Goal: Task Accomplishment & Management: Use online tool/utility

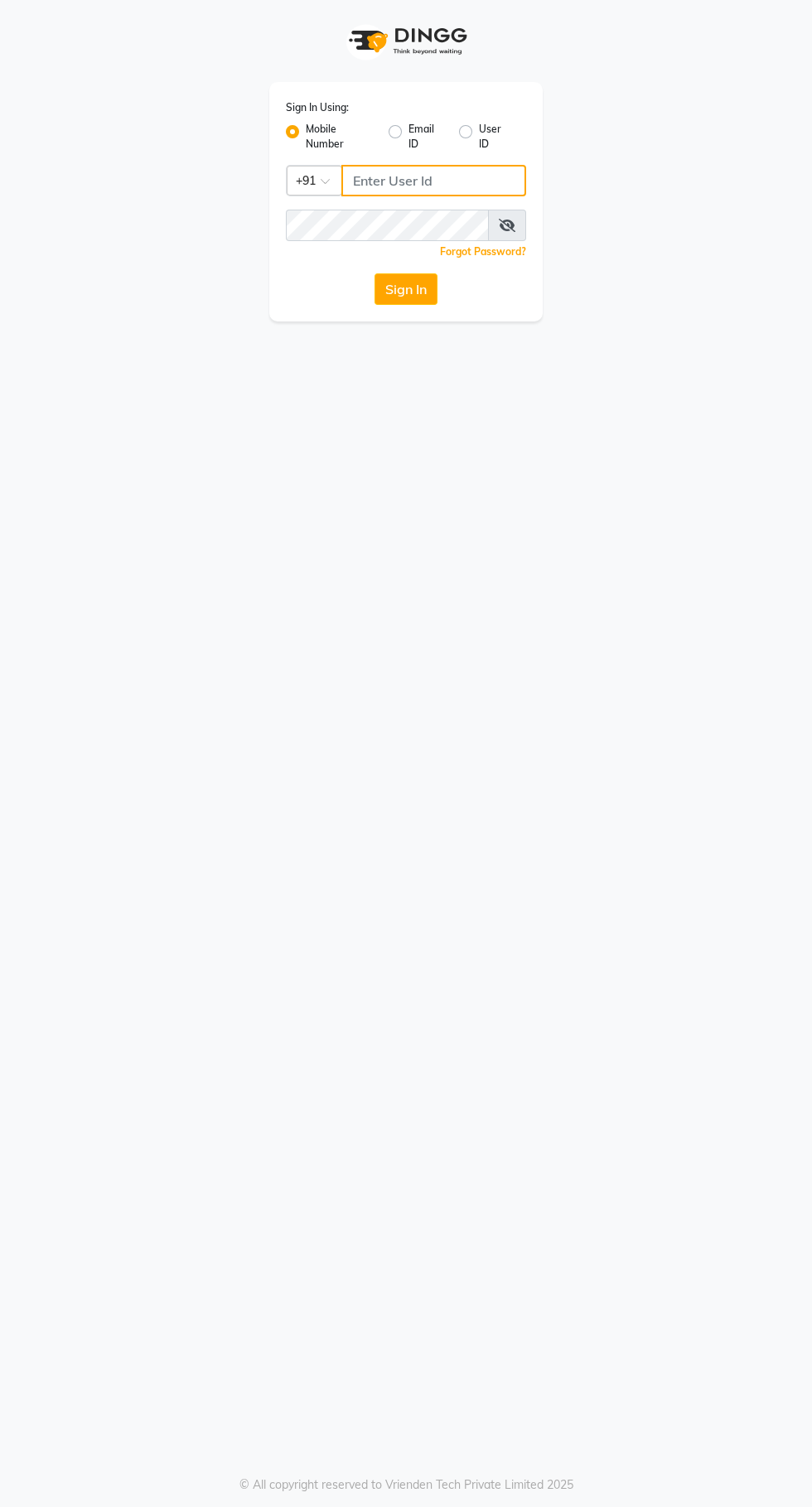
click at [414, 180] on input "Username" at bounding box center [434, 180] width 185 height 32
type input "9600622338"
click at [374, 273] on button "Sign In" at bounding box center [406, 289] width 63 height 32
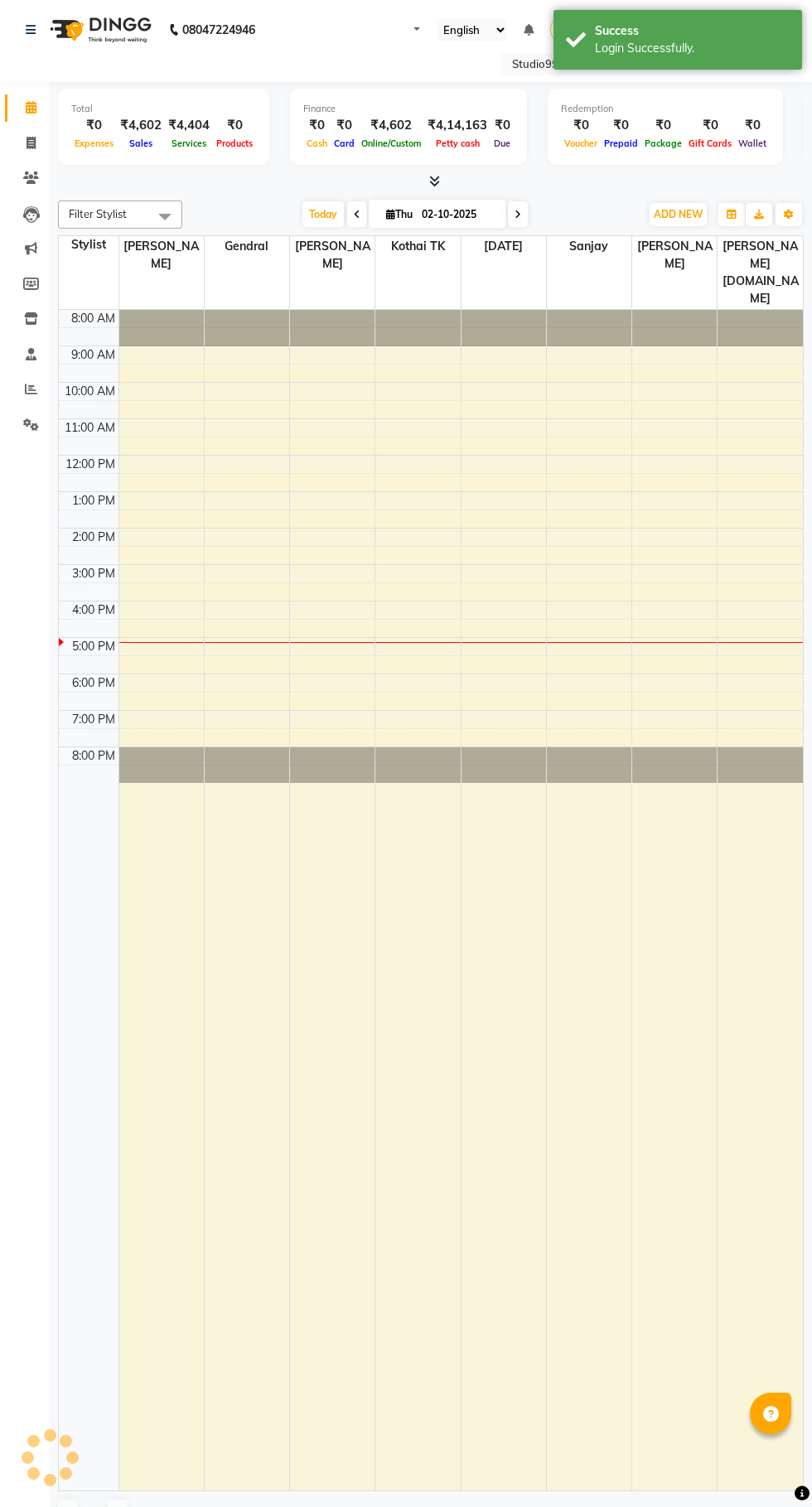
select select "en"
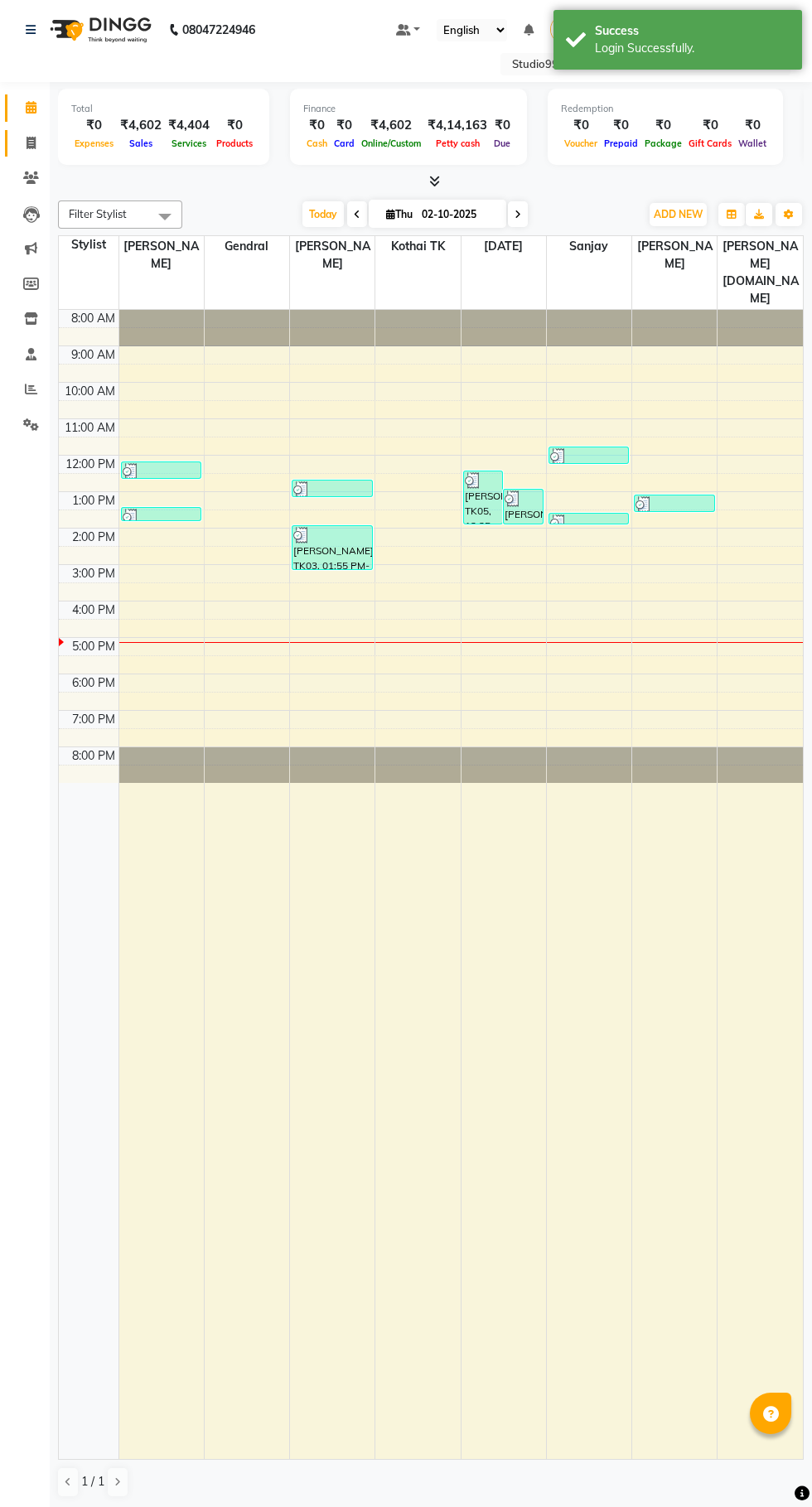
click at [37, 142] on span at bounding box center [31, 143] width 29 height 19
select select "service"
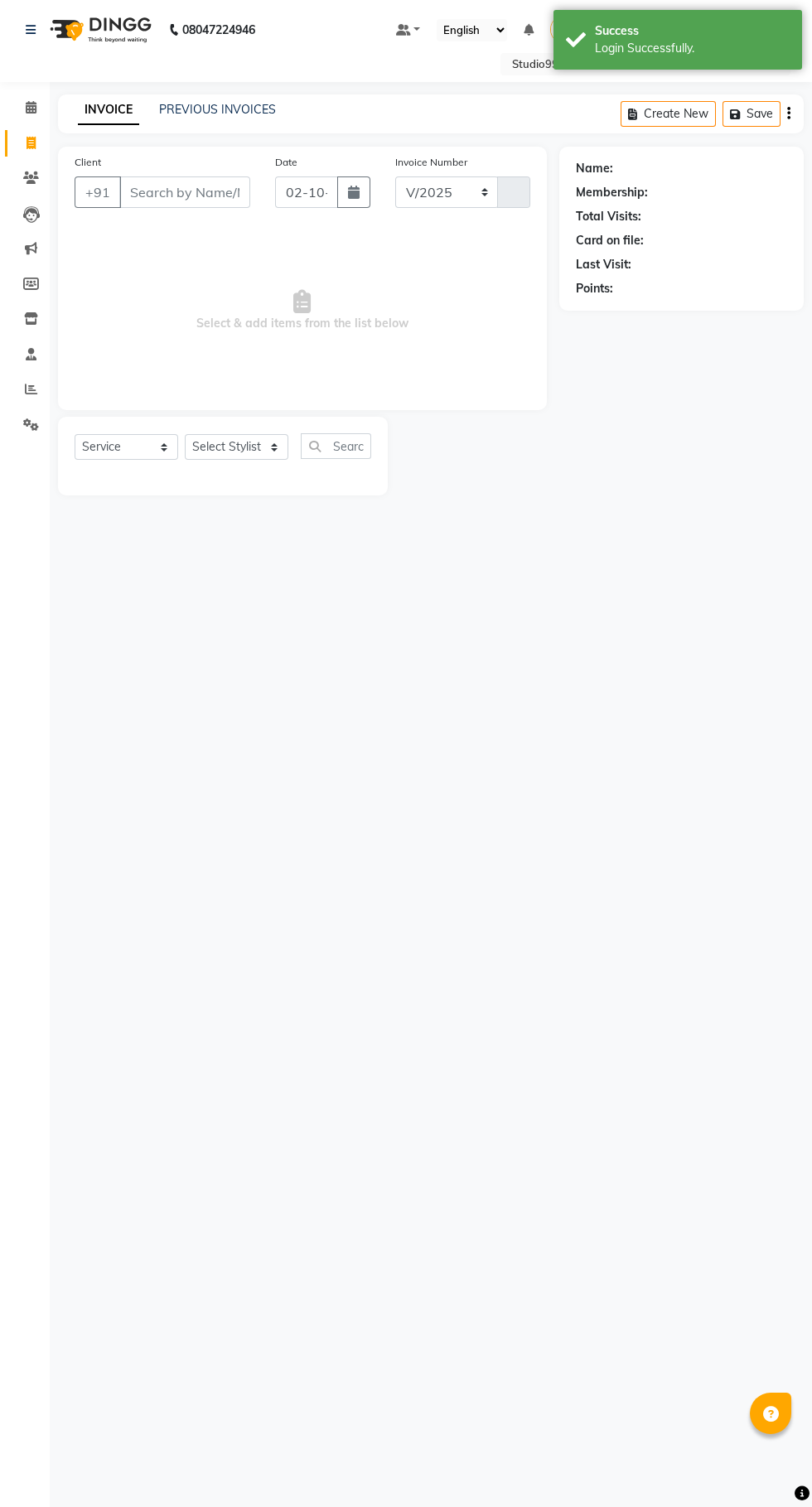
select select "8331"
type input "1243"
click at [27, 396] on span at bounding box center [31, 389] width 29 height 19
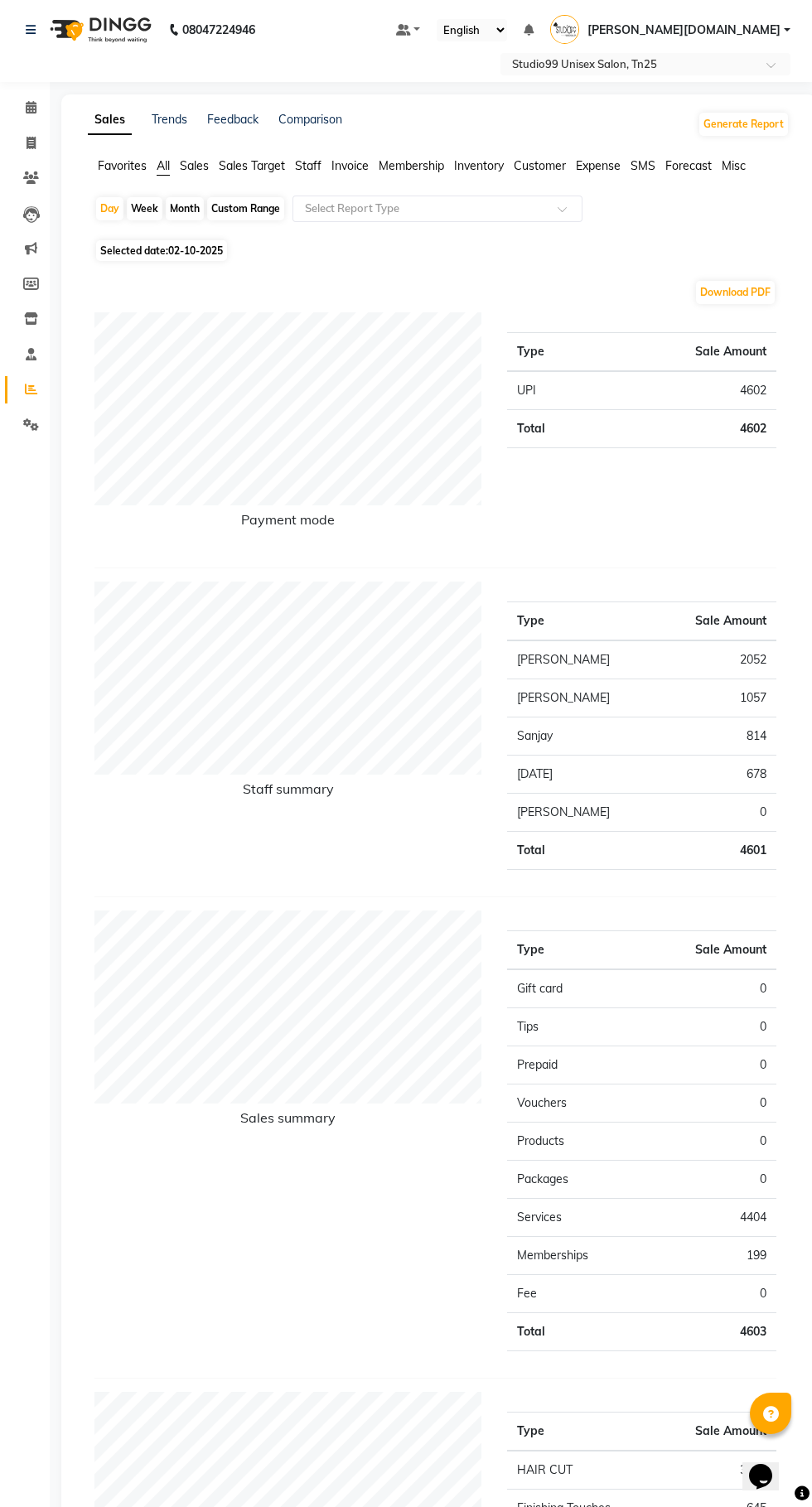
click at [184, 209] on div "Month" at bounding box center [185, 209] width 38 height 23
select select "10"
select select "2025"
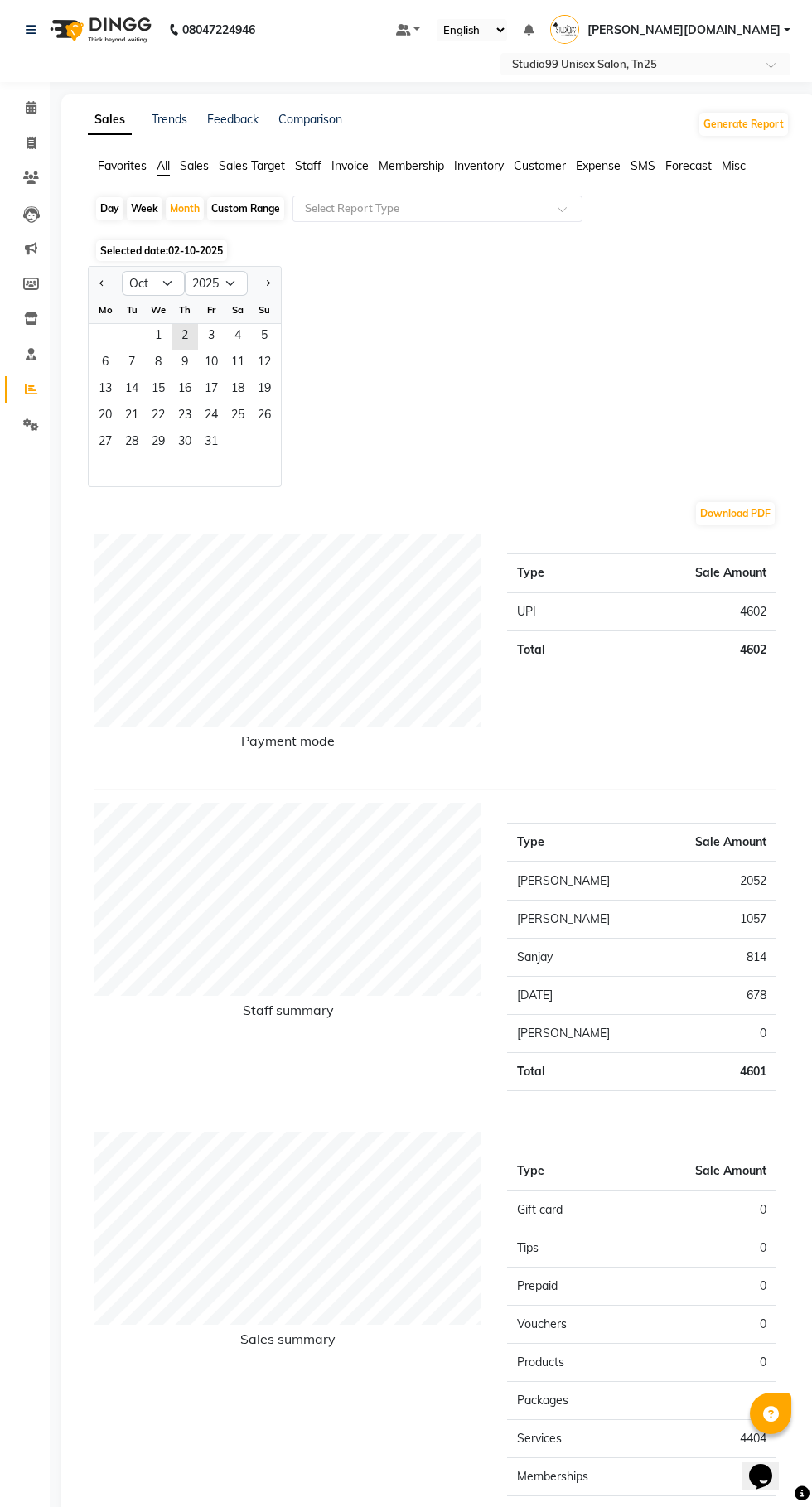
click at [96, 289] on button "Previous month" at bounding box center [102, 283] width 13 height 27
select select "9"
click at [106, 332] on span "1" at bounding box center [106, 337] width 27 height 27
